Goal: Ask a question

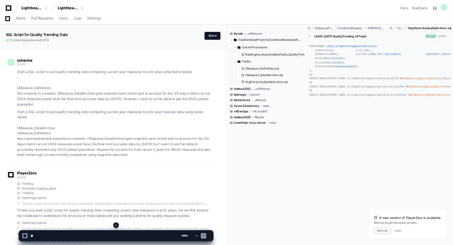
scroll to position [3158, 0]
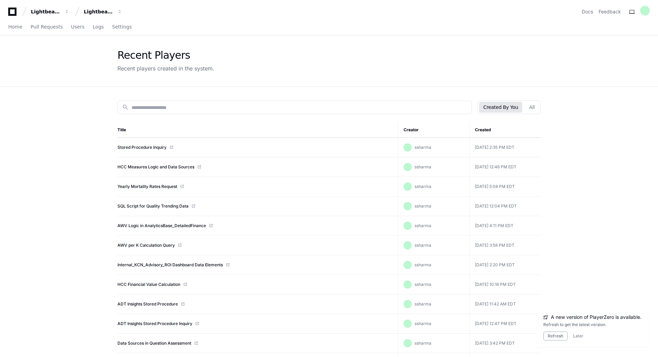
click at [143, 148] on link "Stored Procedure Inquiry" at bounding box center [141, 147] width 49 height 5
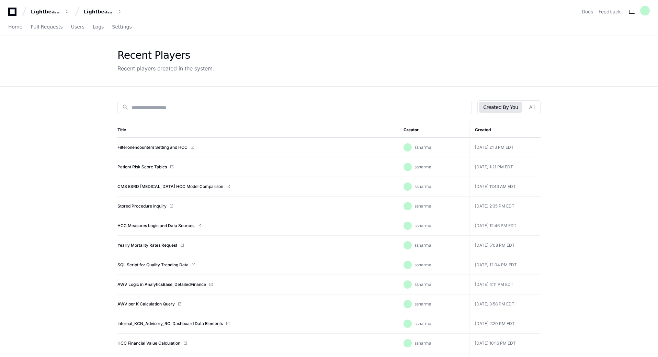
click at [145, 167] on link "Patient Risk Score Tables" at bounding box center [141, 166] width 49 height 5
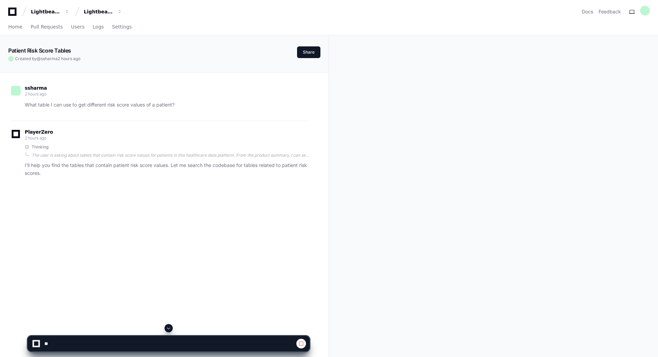
click at [168, 328] on span at bounding box center [168, 327] width 5 height 5
click at [36, 343] on div at bounding box center [36, 343] width 4 height 4
click at [300, 343] on span at bounding box center [300, 343] width 5 height 5
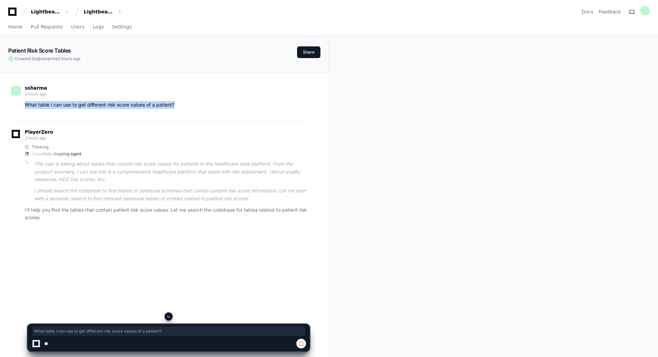
drag, startPoint x: 182, startPoint y: 103, endPoint x: 9, endPoint y: 103, distance: 173.0
click at [9, 103] on div "ssharma 2 hours ago What table I can use to get different risk score values of …" at bounding box center [164, 155] width 312 height 164
drag, startPoint x: 173, startPoint y: 103, endPoint x: 19, endPoint y: 107, distance: 154.2
click at [19, 107] on div "What table I can use to get different risk score values of a patient?" at bounding box center [160, 105] width 298 height 8
copy p "What table I can use to get different risk score values of a patient?"
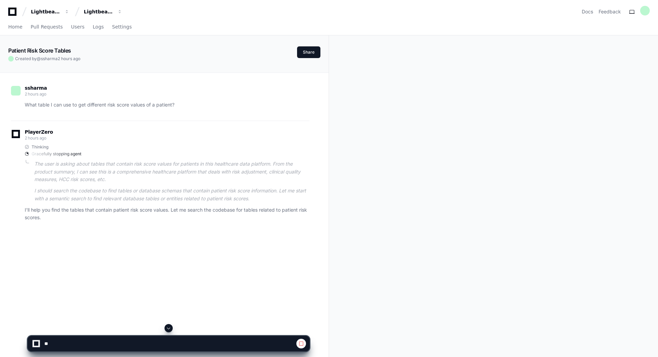
drag, startPoint x: 57, startPoint y: 344, endPoint x: 152, endPoint y: 109, distance: 254.2
click at [152, 109] on div "ssharma 2 hours ago What table I can use to get different risk score values of …" at bounding box center [160, 99] width 298 height 44
click at [170, 327] on span at bounding box center [168, 327] width 5 height 5
click at [12, 13] on icon at bounding box center [12, 12] width 14 height 8
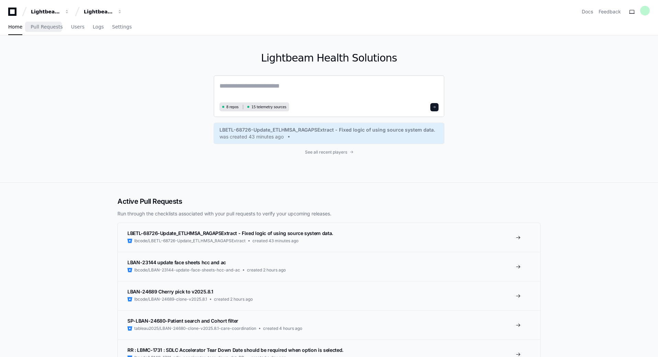
click at [237, 79] on div "8 repos 15 telemetry sources" at bounding box center [329, 96] width 231 height 42
click at [233, 85] on textarea at bounding box center [328, 90] width 219 height 19
paste textarea "**********"
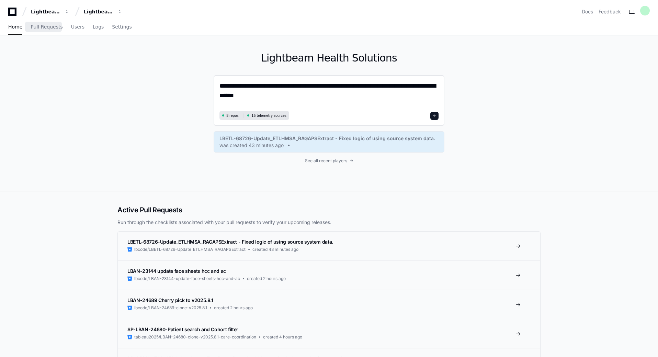
click at [233, 84] on textarea "**********" at bounding box center [328, 95] width 219 height 28
click at [305, 86] on textarea "**********" at bounding box center [328, 95] width 219 height 28
drag, startPoint x: 430, startPoint y: 86, endPoint x: 425, endPoint y: 86, distance: 5.1
click at [425, 86] on textarea "**********" at bounding box center [328, 95] width 219 height 28
type textarea "**********"
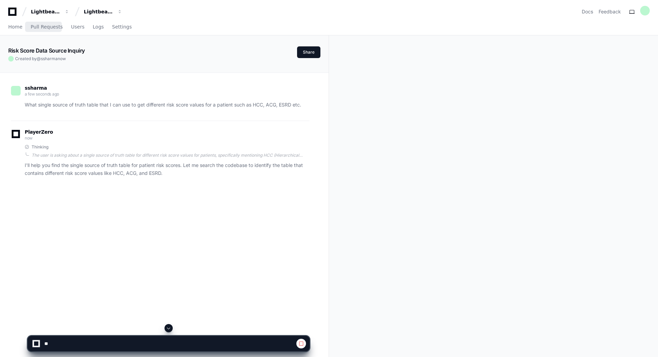
click at [170, 329] on span at bounding box center [168, 327] width 5 height 5
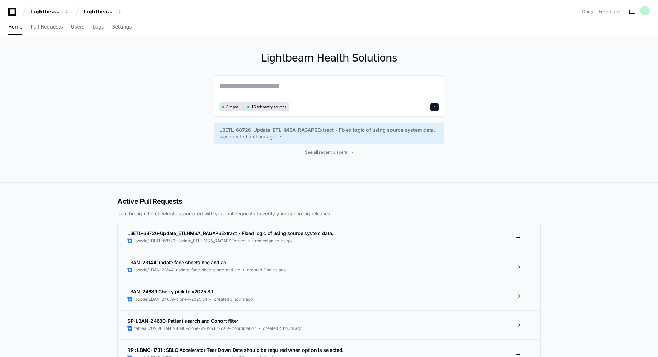
click at [435, 107] on span at bounding box center [434, 106] width 3 height 3
click at [334, 153] on span "See all recent players" at bounding box center [326, 151] width 42 height 5
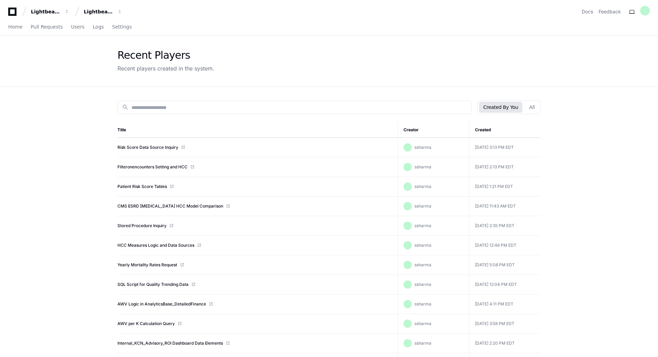
click at [184, 147] on span at bounding box center [183, 147] width 4 height 4
click at [166, 148] on link "Risk Score Data Source Inquiry" at bounding box center [147, 147] width 61 height 5
click at [144, 187] on link "Patient Risk Score Tables" at bounding box center [141, 186] width 49 height 5
